Goal: Find contact information: Find contact information

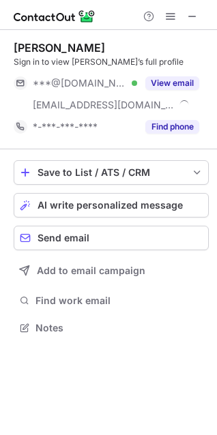
scroll to position [318, 217]
click at [187, 16] on span at bounding box center [192, 16] width 11 height 11
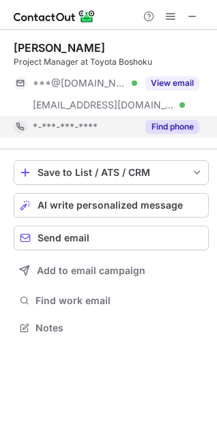
click at [190, 126] on button "Find phone" at bounding box center [172, 127] width 54 height 14
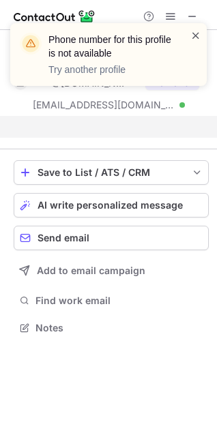
scroll to position [296, 217]
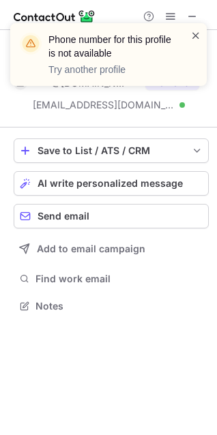
click at [200, 37] on span at bounding box center [195, 36] width 11 height 14
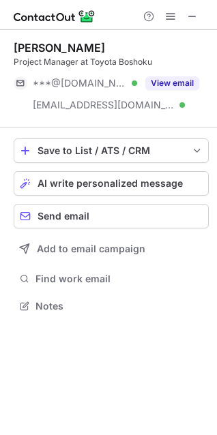
click at [191, 16] on div "Phone number for this profile is not available Try another profile" at bounding box center [108, 23] width 218 height 27
click at [188, 16] on span at bounding box center [192, 16] width 11 height 11
